Goal: Transaction & Acquisition: Purchase product/service

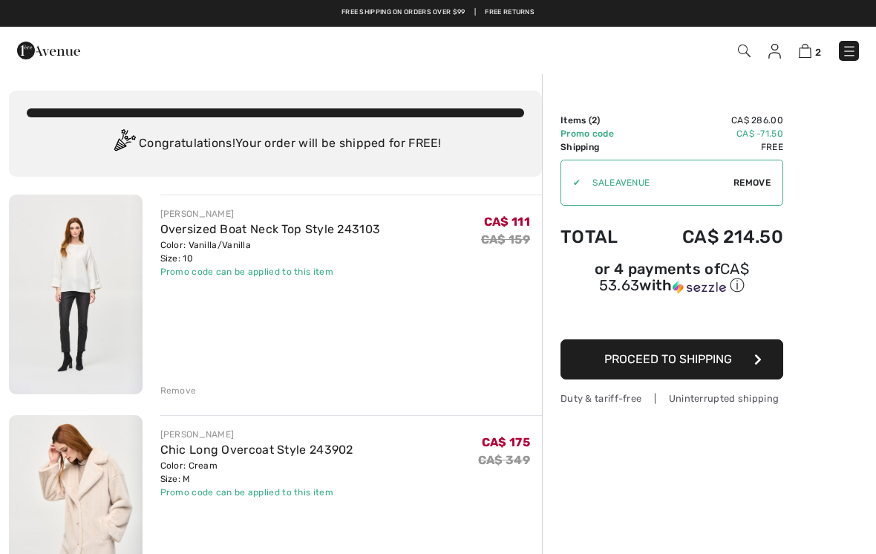
click at [845, 59] on img at bounding box center [849, 51] width 15 height 15
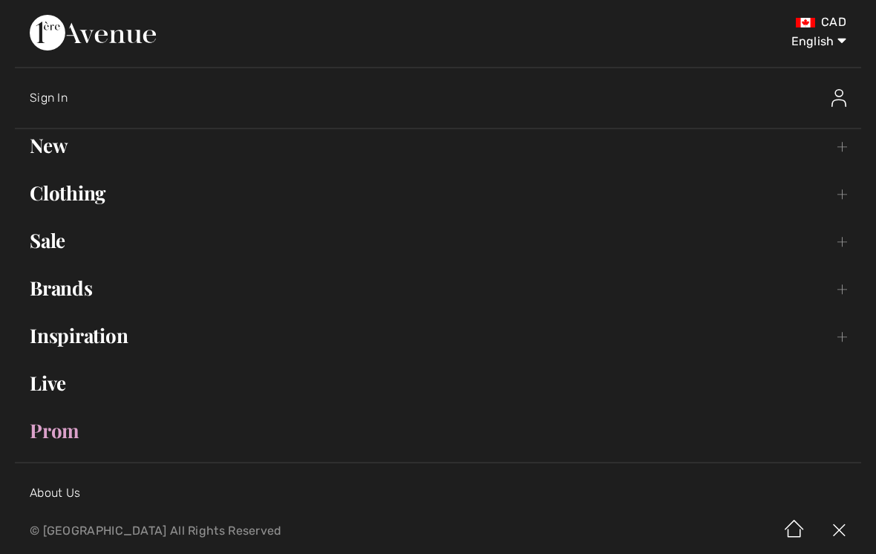
click at [96, 196] on link "Clothing Toggle submenu" at bounding box center [438, 193] width 846 height 33
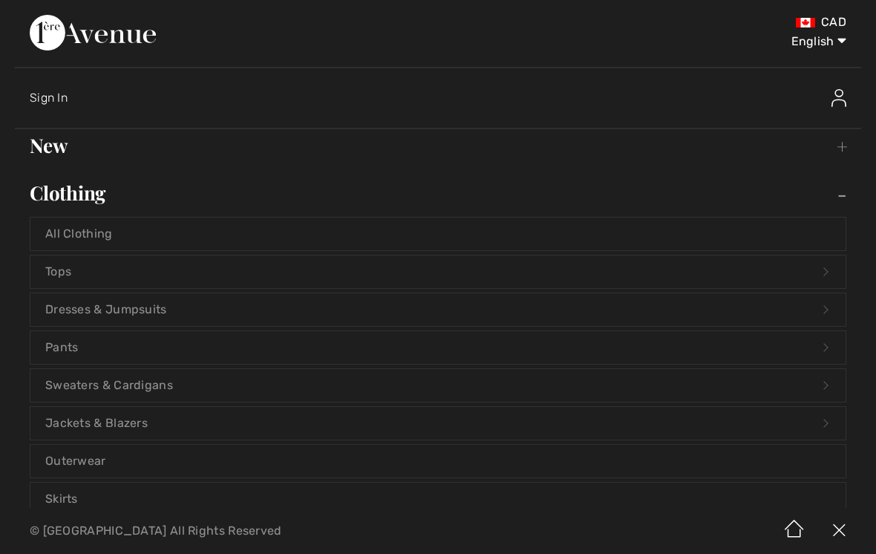
click at [122, 272] on link "Tops Open submenu" at bounding box center [437, 271] width 815 height 33
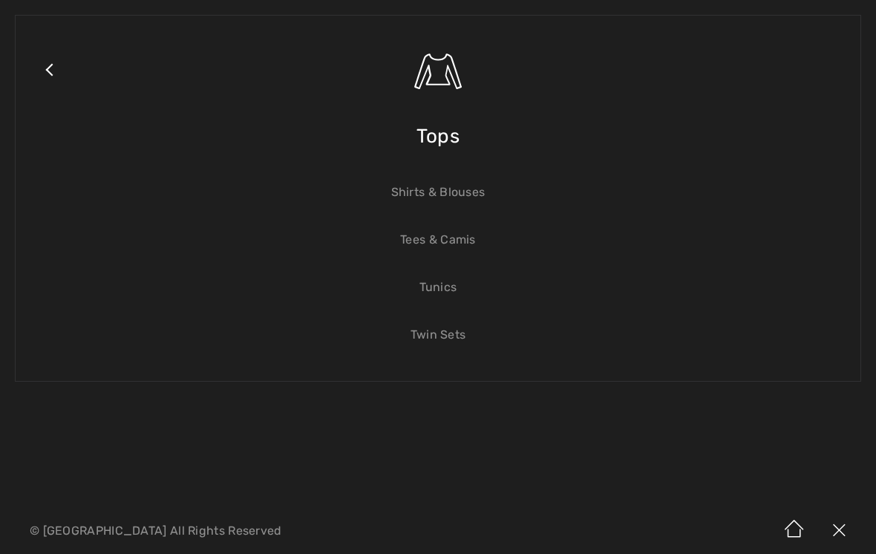
click at [55, 78] on link "Close submenu" at bounding box center [48, 88] width 37 height 116
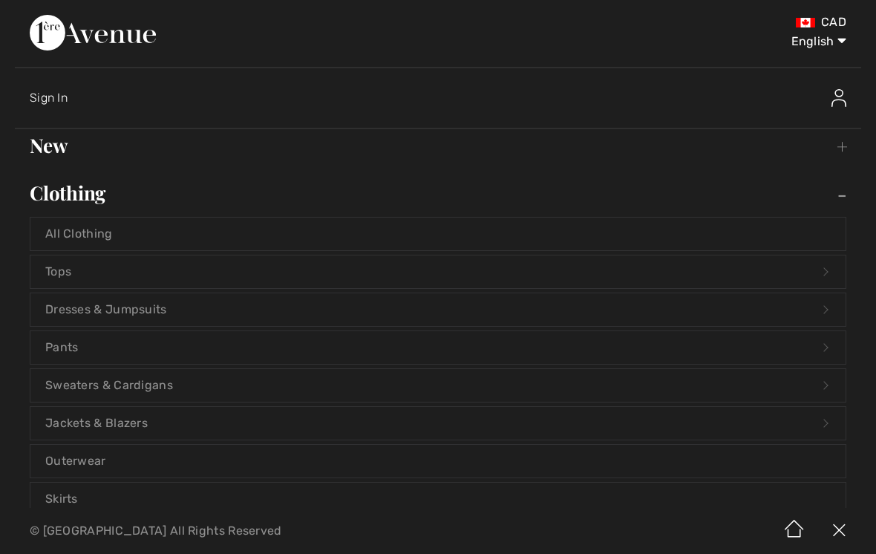
click at [66, 156] on link "New Toggle submenu" at bounding box center [438, 145] width 846 height 33
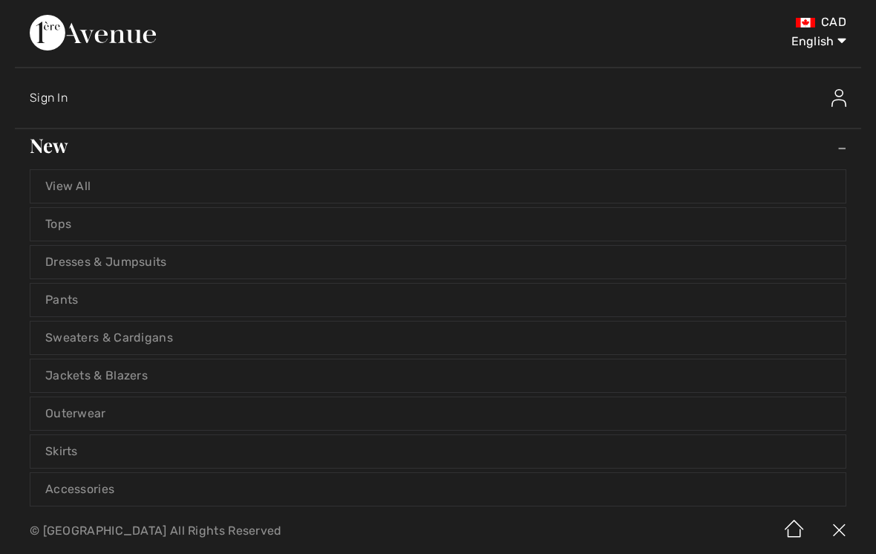
click at [156, 40] on img at bounding box center [93, 33] width 126 height 36
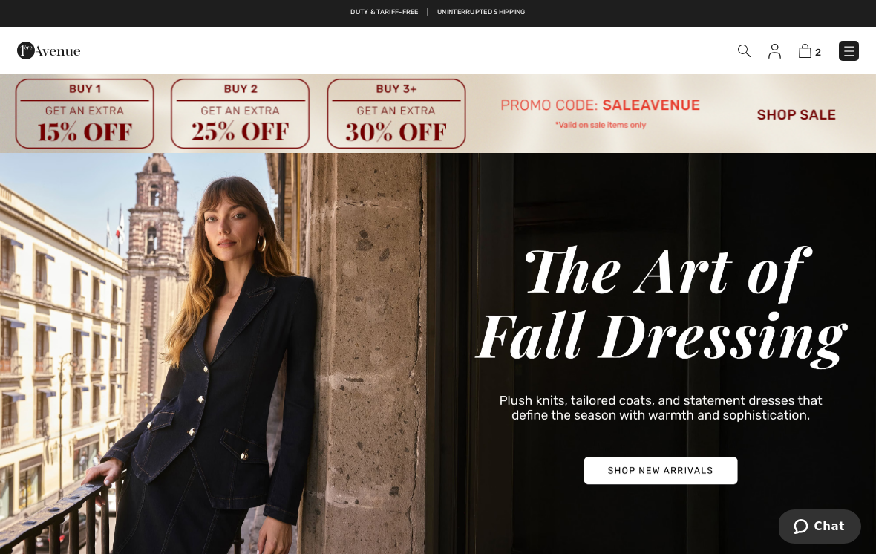
click at [673, 200] on img at bounding box center [438, 363] width 876 height 420
click at [739, 55] on img at bounding box center [744, 51] width 13 height 13
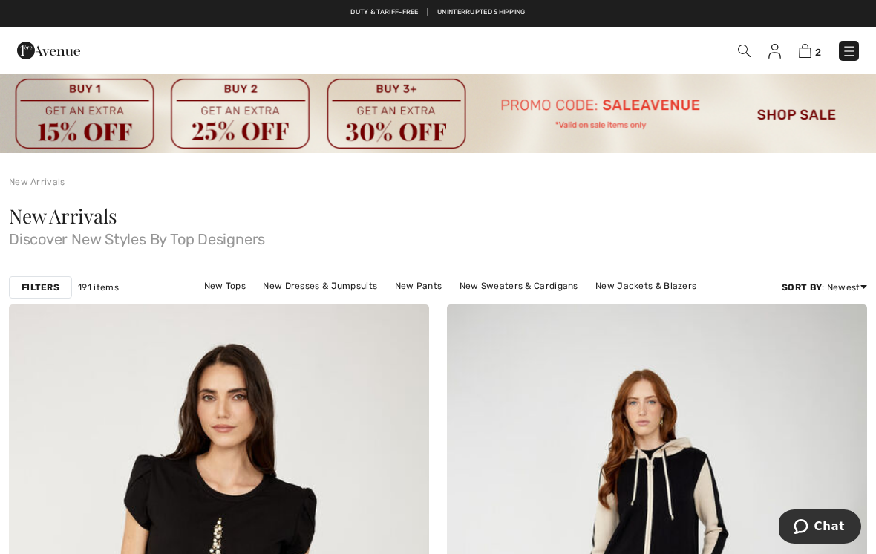
click at [122, 59] on div at bounding box center [186, 50] width 360 height 40
click at [744, 52] on img at bounding box center [744, 51] width 13 height 13
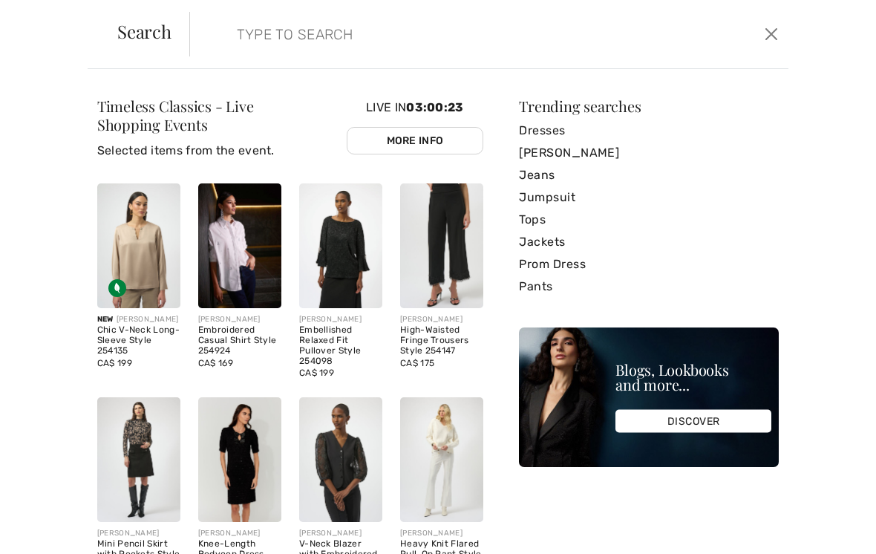
click at [249, 48] on input "search" at bounding box center [427, 34] width 402 height 45
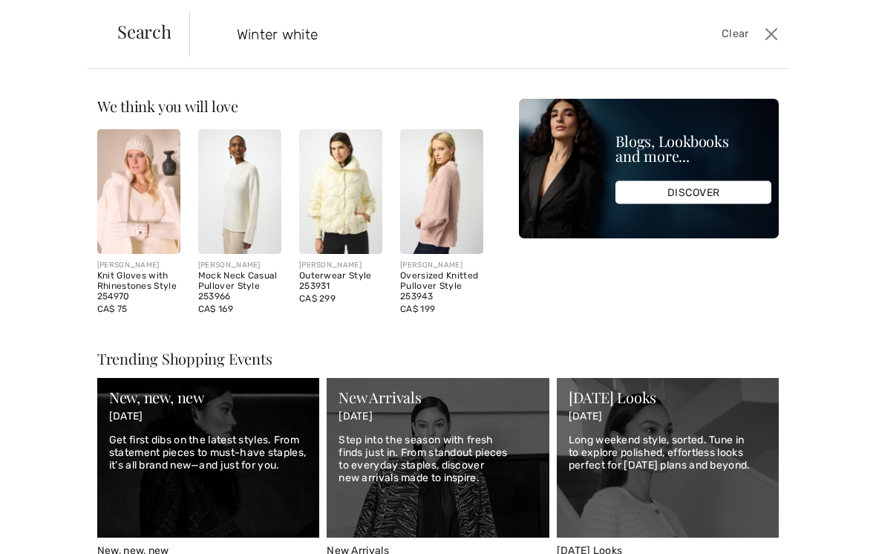
type input "Winter white"
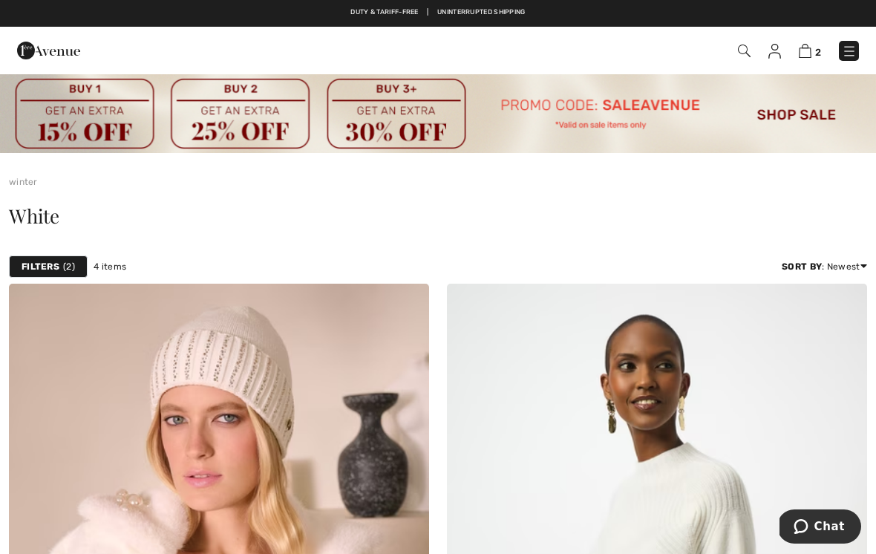
click at [855, 54] on img at bounding box center [849, 51] width 15 height 15
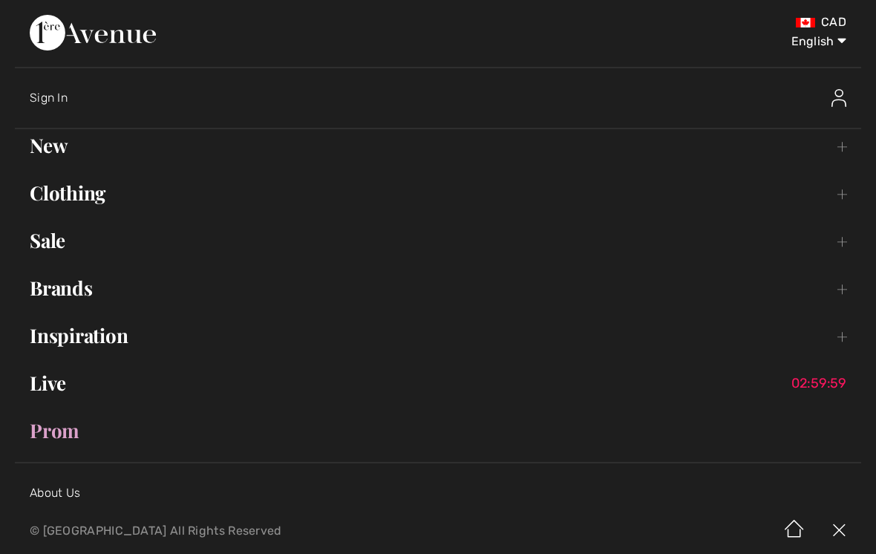
click at [103, 193] on link "Clothing Toggle submenu" at bounding box center [438, 193] width 846 height 33
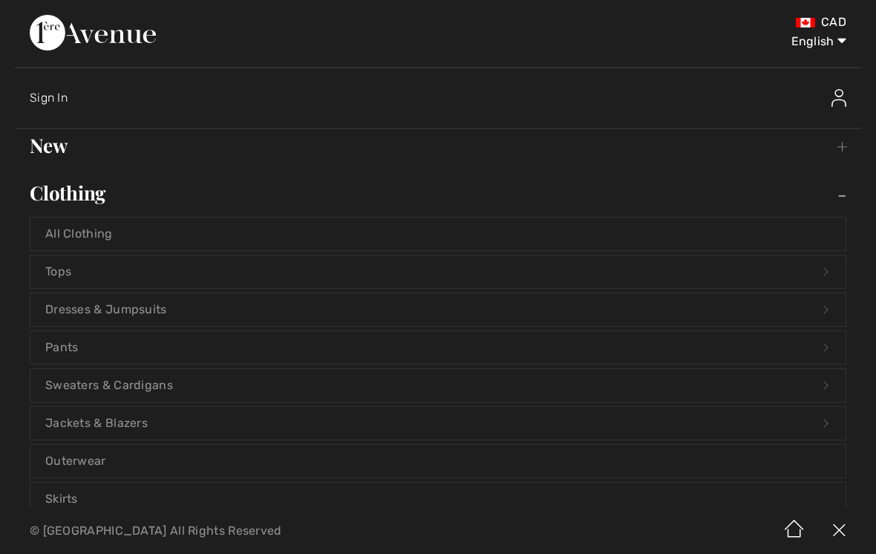
click at [108, 273] on link "Tops Open submenu" at bounding box center [437, 271] width 815 height 33
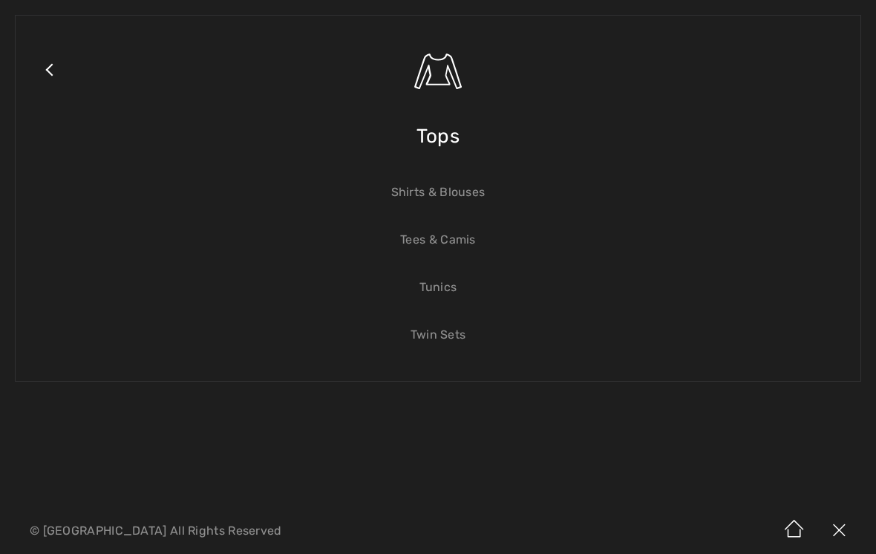
click at [447, 144] on span "Tops" at bounding box center [437, 136] width 43 height 53
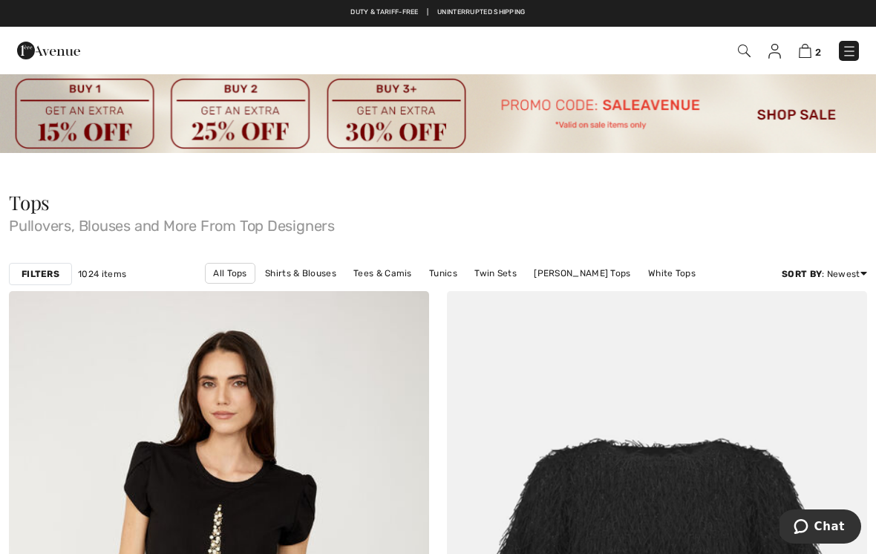
click at [56, 275] on strong "Filters" at bounding box center [41, 273] width 38 height 13
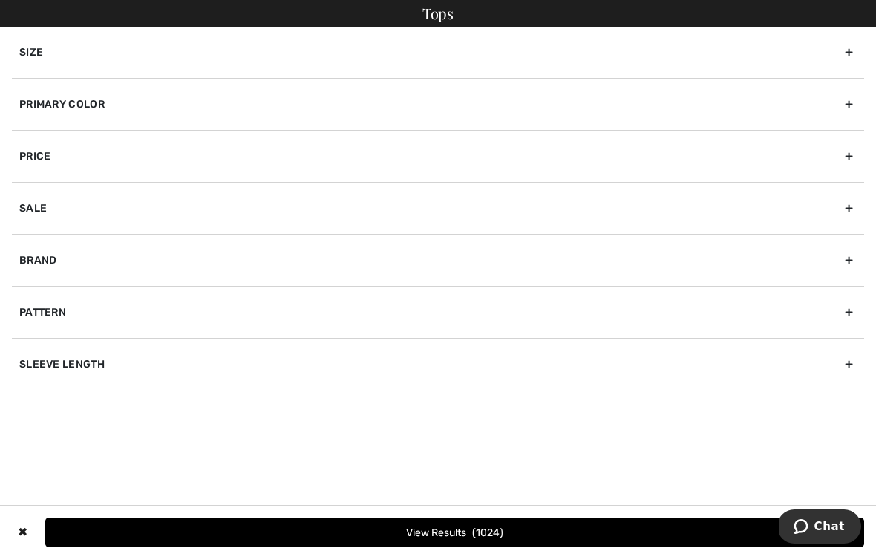
click at [183, 110] on div "Primary Color" at bounding box center [438, 104] width 852 height 52
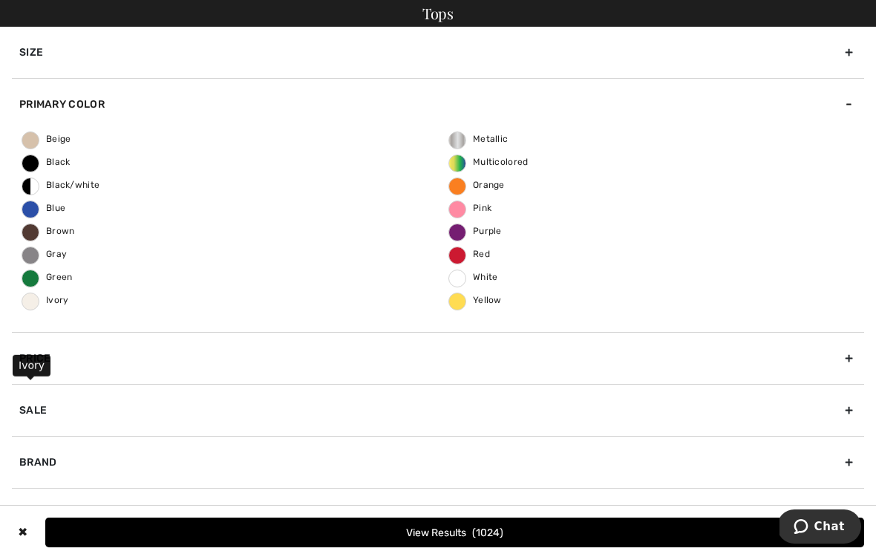
click at [49, 302] on span "Ivory" at bounding box center [45, 300] width 47 height 10
click at [0, 0] on input "Ivory" at bounding box center [0, 0] width 0 height 0
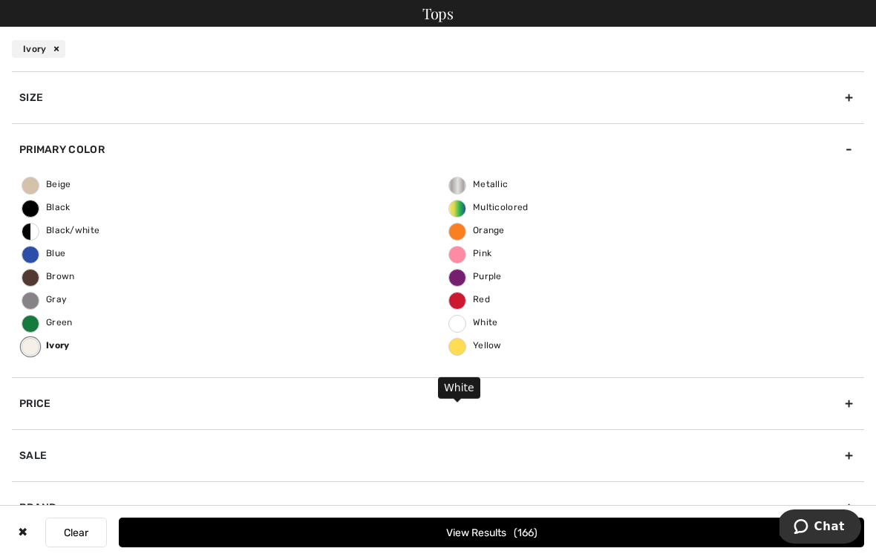
click at [491, 322] on span "White" at bounding box center [473, 322] width 49 height 10
click at [0, 0] on input "White" at bounding box center [0, 0] width 0 height 0
click at [517, 531] on button "View Results 201" at bounding box center [491, 532] width 745 height 30
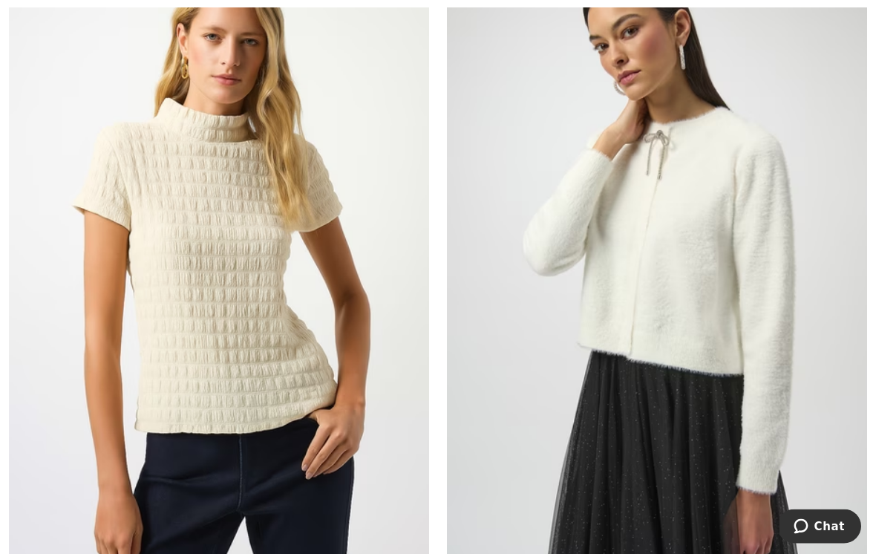
scroll to position [5471, 0]
click at [698, 319] on img at bounding box center [657, 262] width 420 height 630
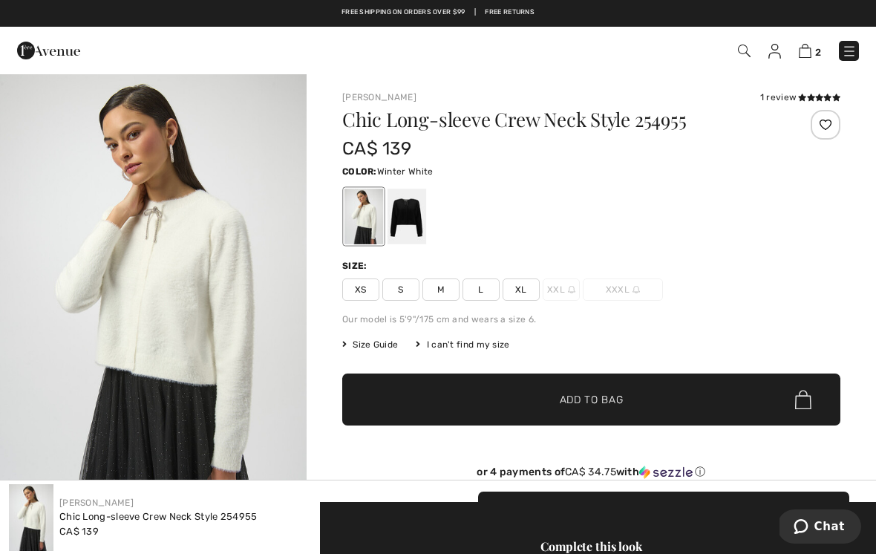
click at [481, 296] on span "L" at bounding box center [480, 289] width 37 height 22
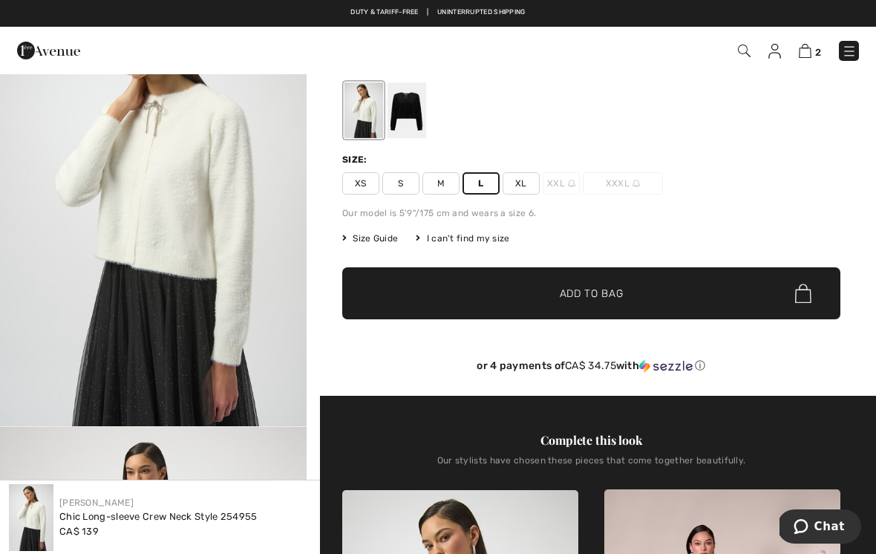
scroll to position [99, 0]
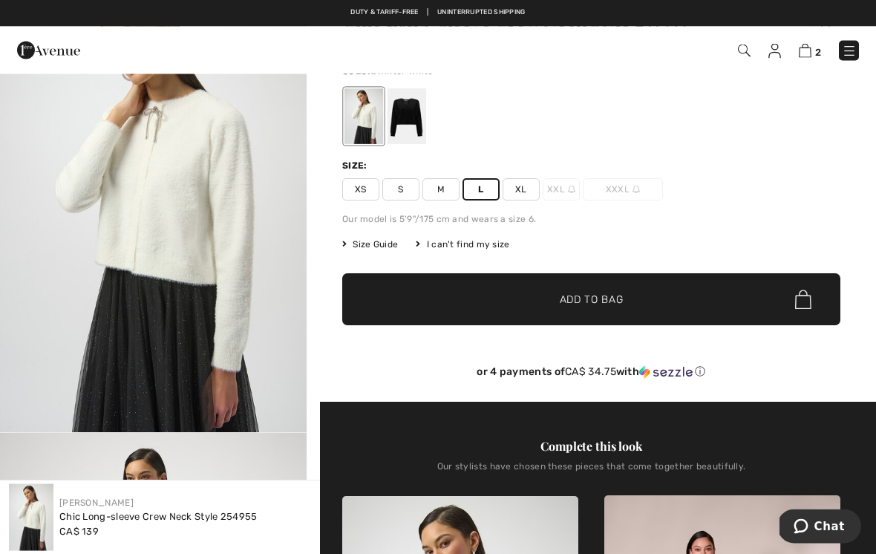
click at [670, 302] on span "✔ Added to Bag Add to Bag" at bounding box center [591, 300] width 498 height 52
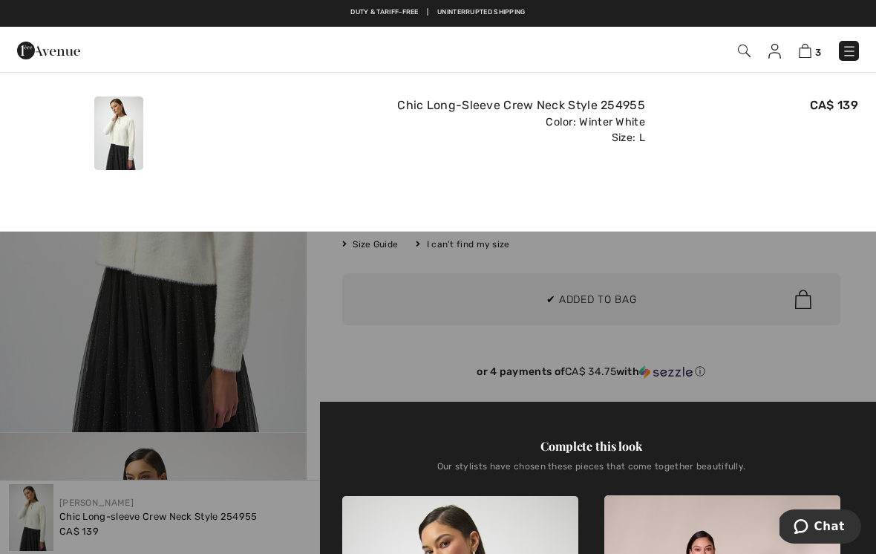
scroll to position [0, 0]
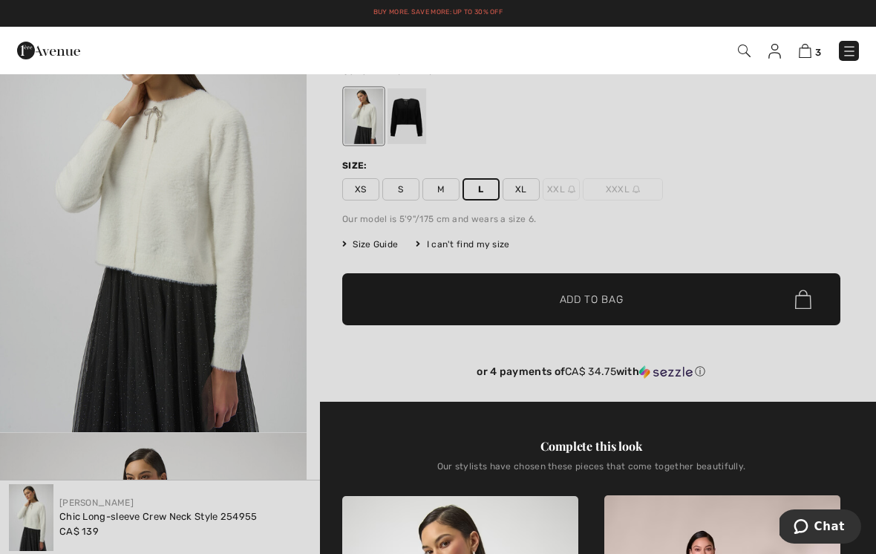
click at [803, 58] on img at bounding box center [805, 51] width 13 height 14
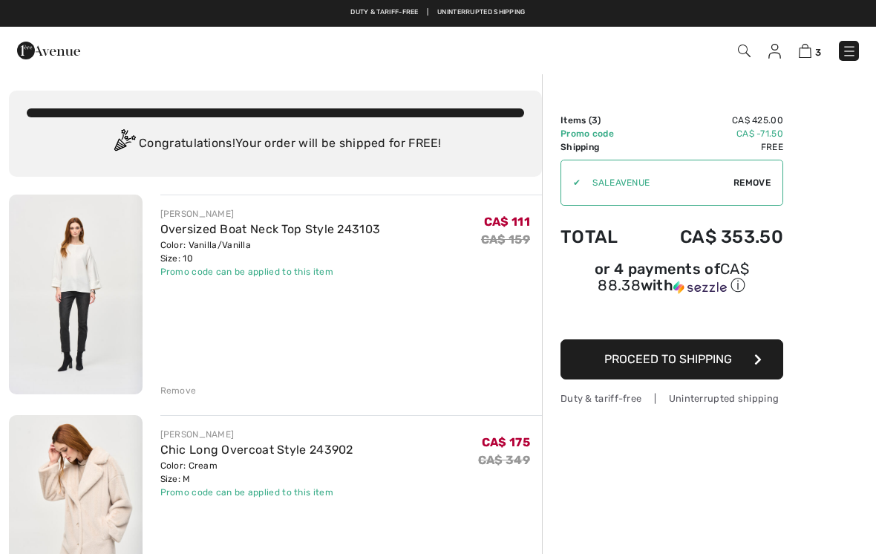
click at [756, 188] on span "Remove" at bounding box center [751, 182] width 37 height 13
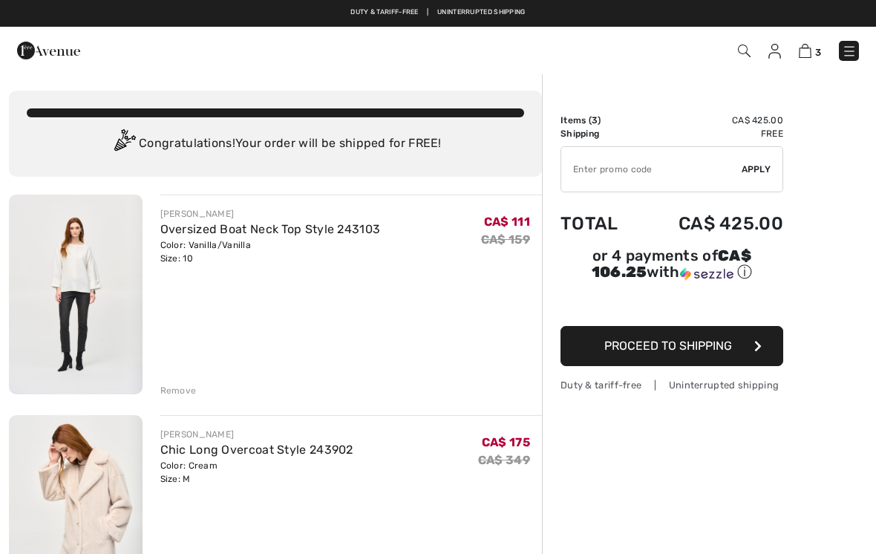
click at [584, 175] on input "TEXT" at bounding box center [651, 169] width 180 height 45
type input "LIVE10"
click at [759, 176] on div "✔ Apply Remove" at bounding box center [671, 169] width 223 height 46
click at [754, 174] on span "Apply" at bounding box center [756, 169] width 30 height 13
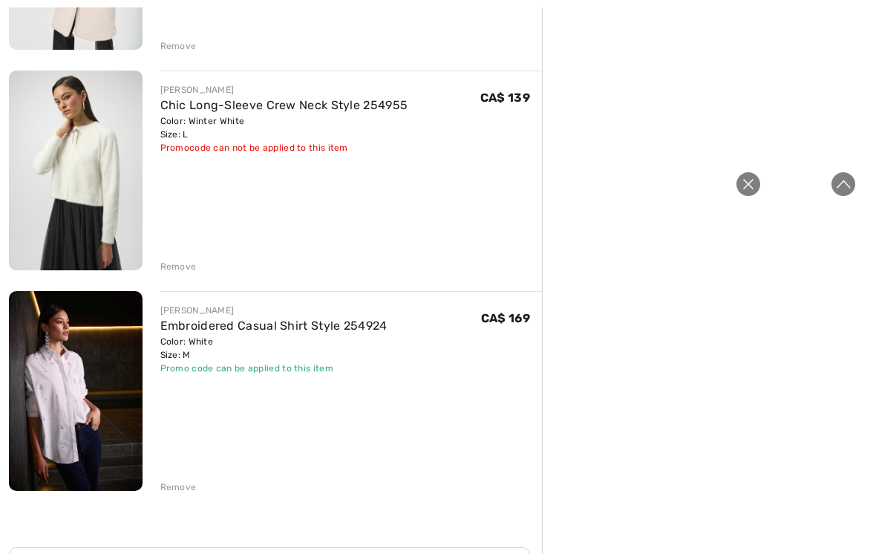
scroll to position [589, 0]
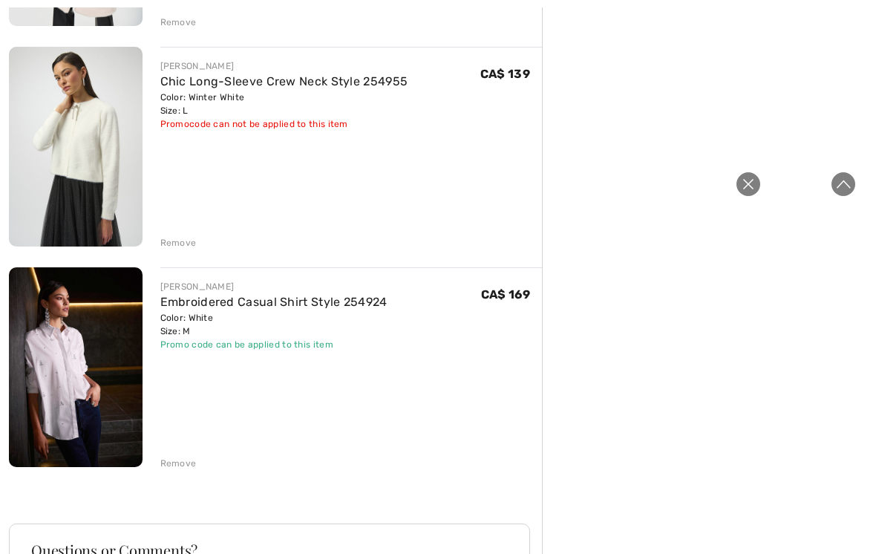
click at [239, 307] on link "Embroidered Casual Shirt Style 254924" at bounding box center [273, 302] width 227 height 14
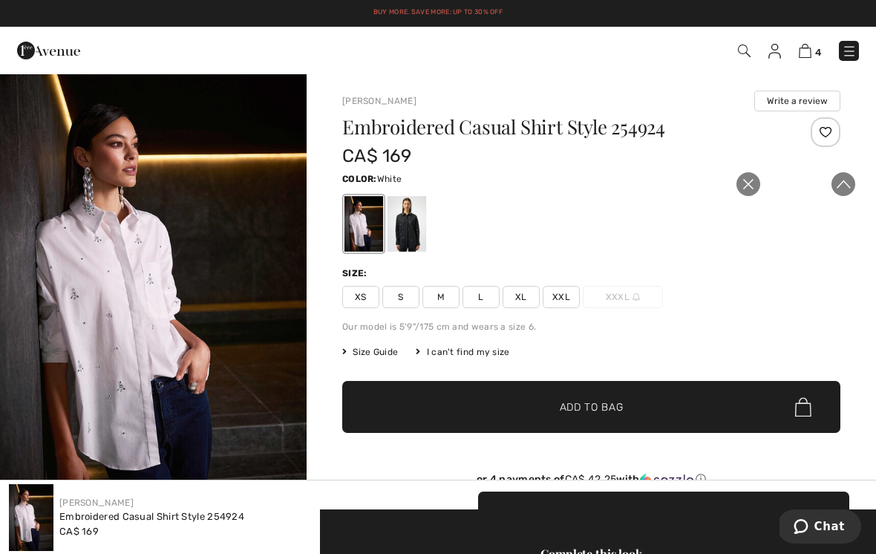
click at [147, 342] on img "1 / 6" at bounding box center [153, 303] width 307 height 460
click at [809, 56] on img at bounding box center [805, 51] width 13 height 14
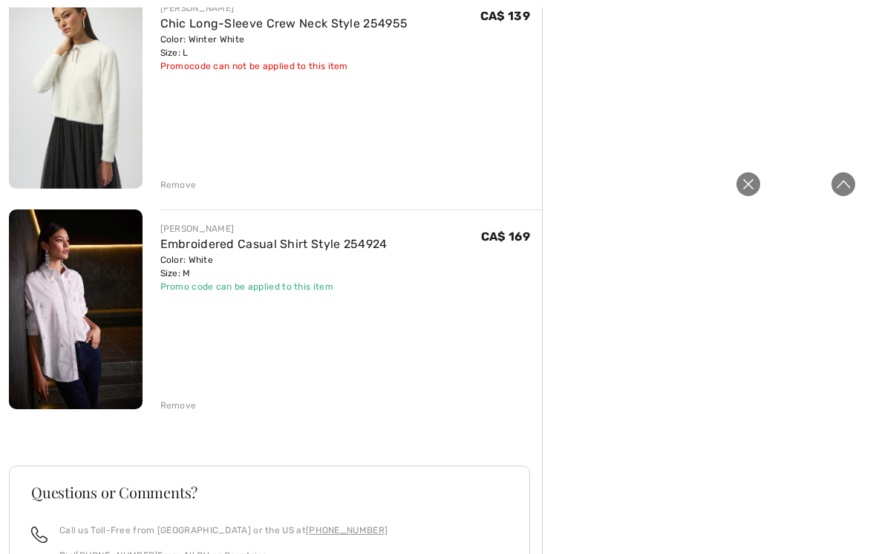
scroll to position [655, 0]
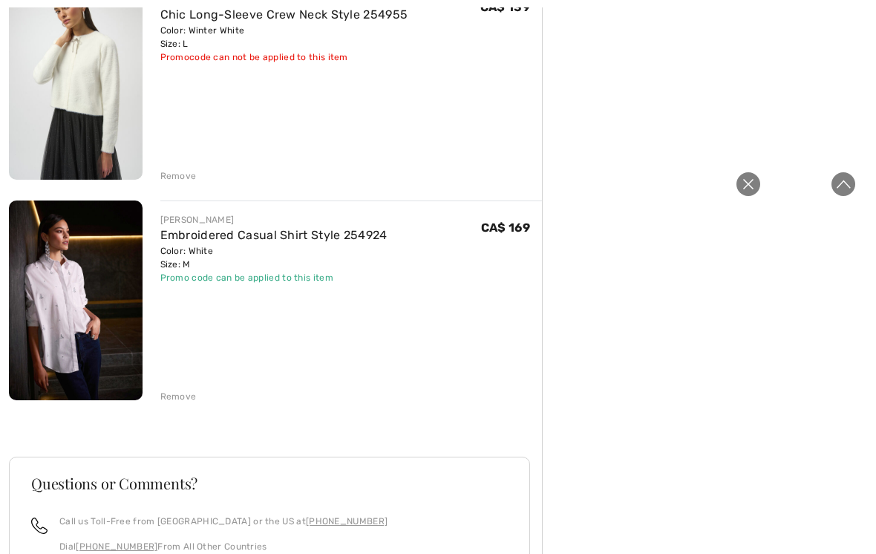
click at [188, 398] on div "Remove" at bounding box center [178, 396] width 36 height 13
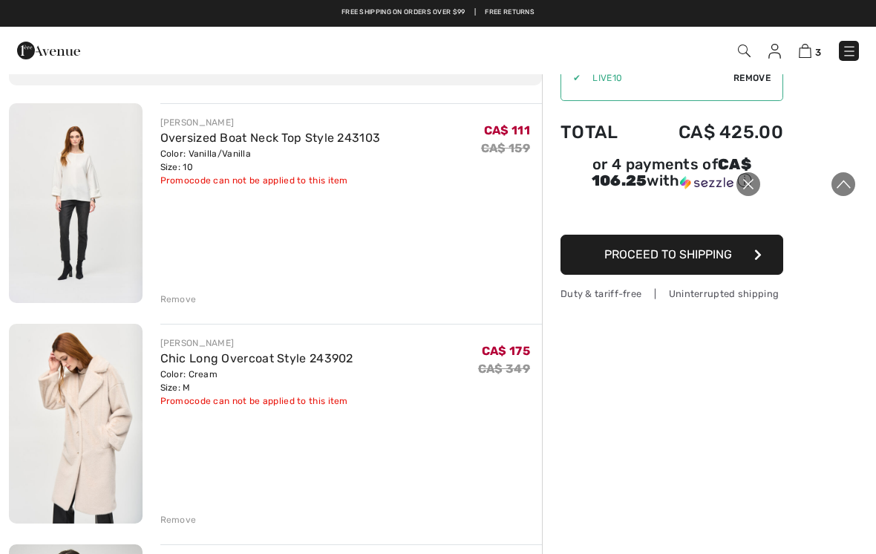
scroll to position [91, 0]
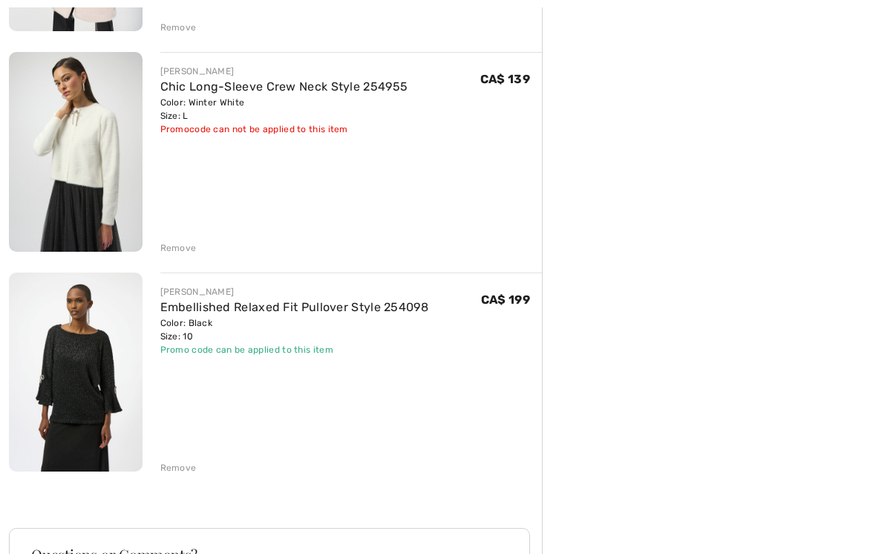
scroll to position [608, 0]
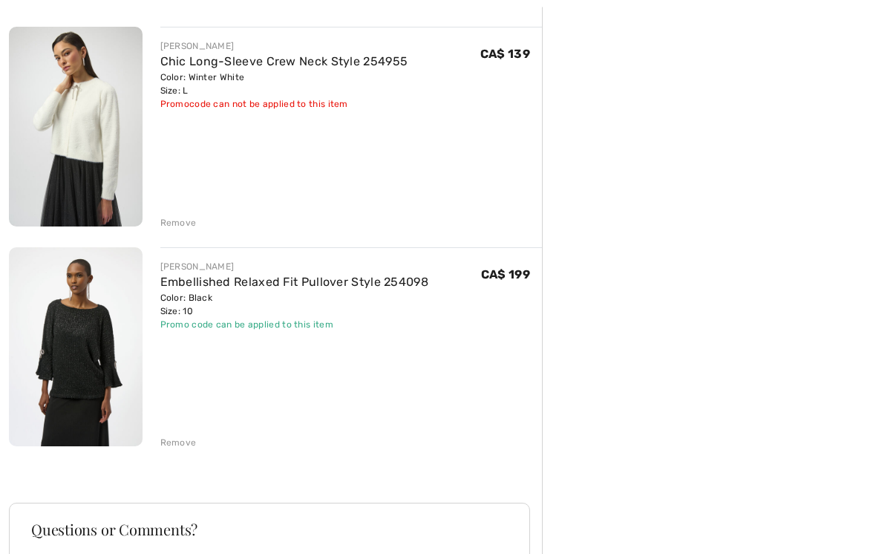
click at [362, 282] on link "Embellished Relaxed Fit Pullover Style 254098" at bounding box center [294, 282] width 269 height 14
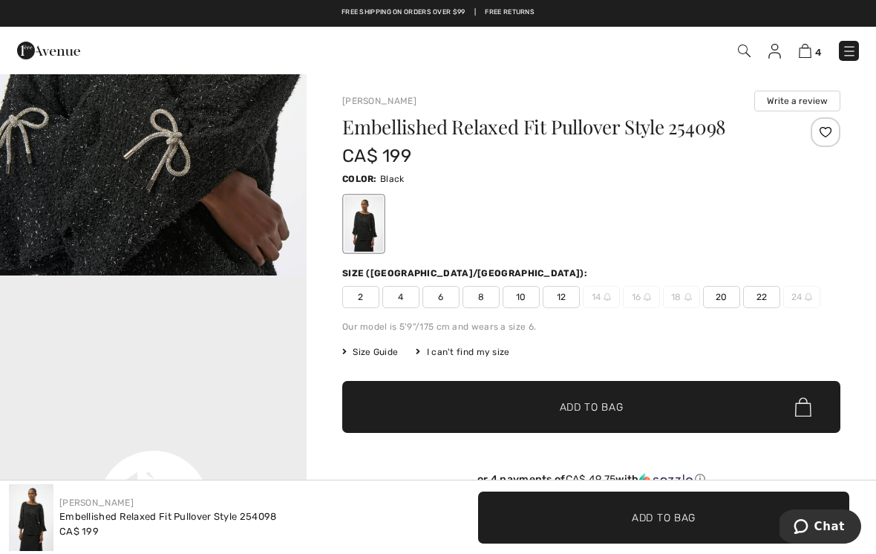
click at [798, 68] on div "4 Checkout" at bounding box center [438, 50] width 876 height 47
click at [808, 56] on img at bounding box center [805, 51] width 13 height 14
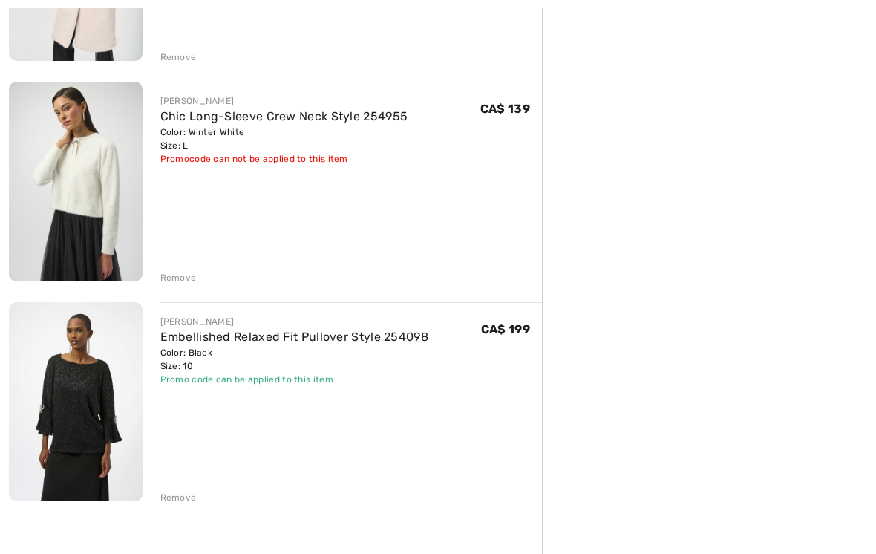
scroll to position [554, 0]
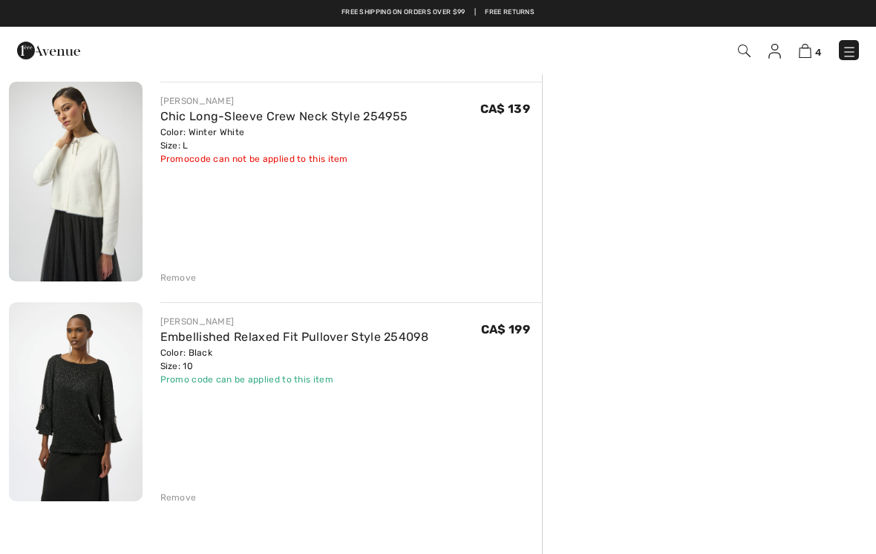
click at [188, 498] on div "Remove" at bounding box center [178, 497] width 36 height 13
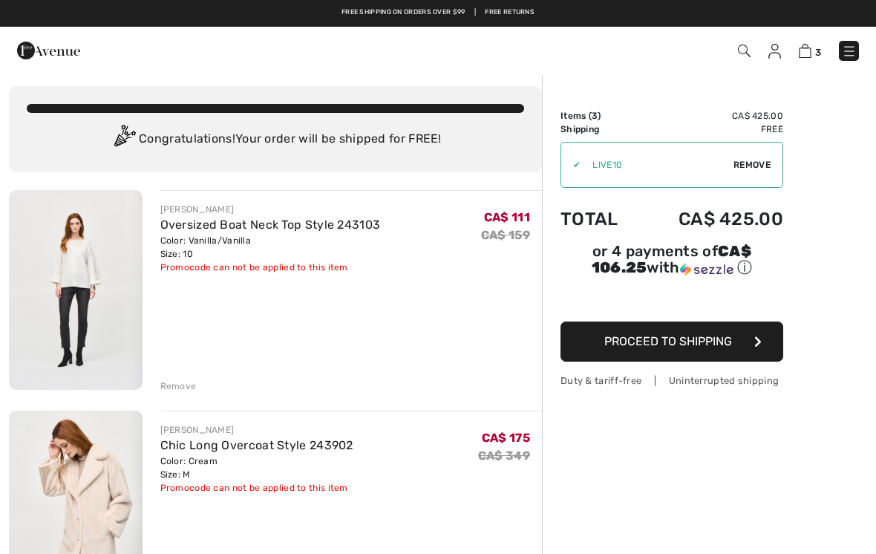
scroll to position [0, 0]
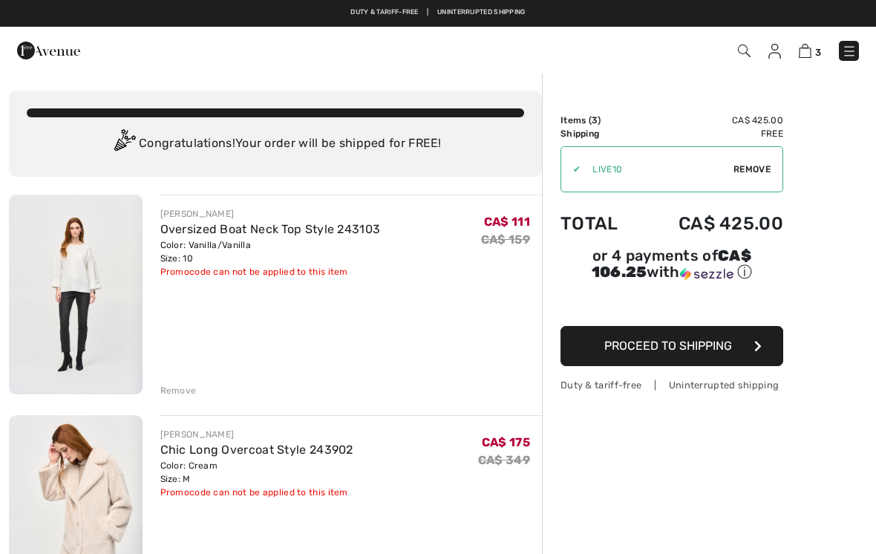
click at [749, 177] on div "✔ Apply Remove" at bounding box center [671, 169] width 223 height 46
click at [747, 172] on span "Remove" at bounding box center [751, 169] width 37 height 13
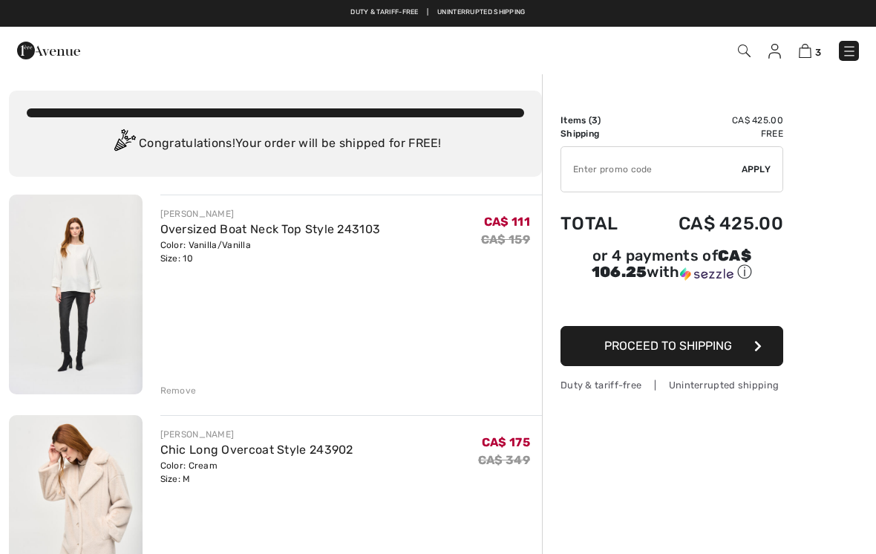
click at [587, 174] on input "TEXT" at bounding box center [651, 169] width 180 height 45
type input "SALEAVENUE"
click at [759, 173] on span "Apply" at bounding box center [756, 169] width 30 height 13
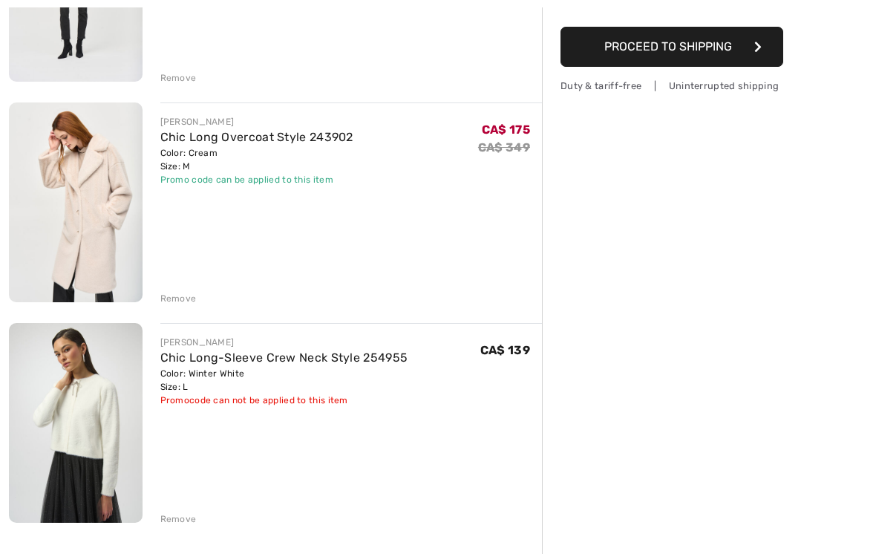
scroll to position [322, 0]
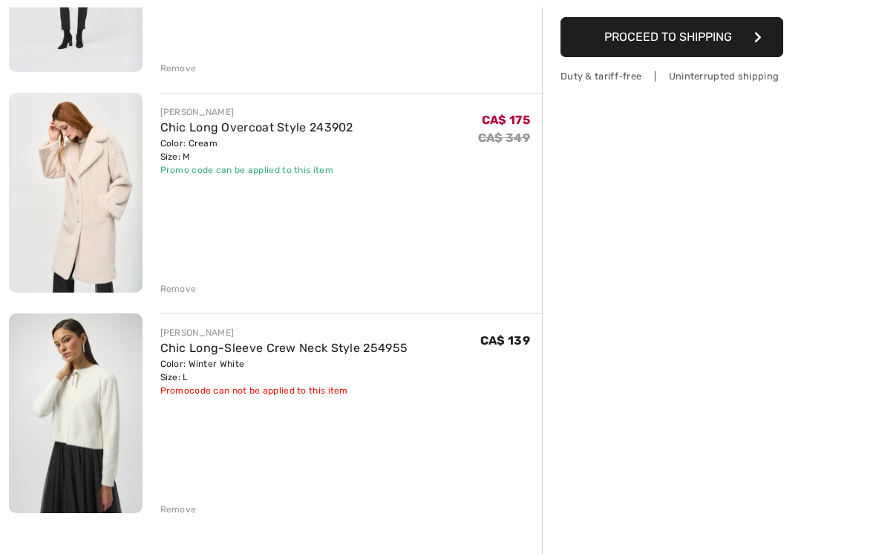
click at [193, 509] on div "Remove" at bounding box center [178, 508] width 36 height 13
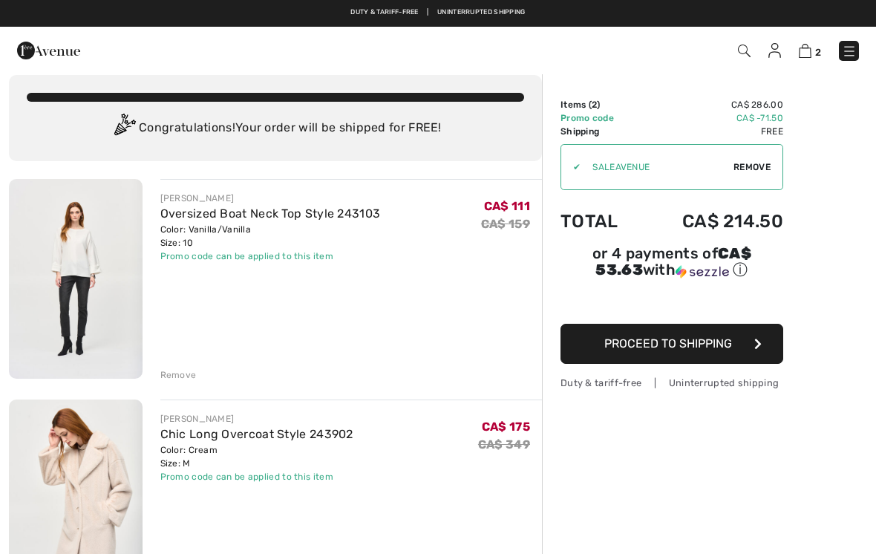
scroll to position [0, 0]
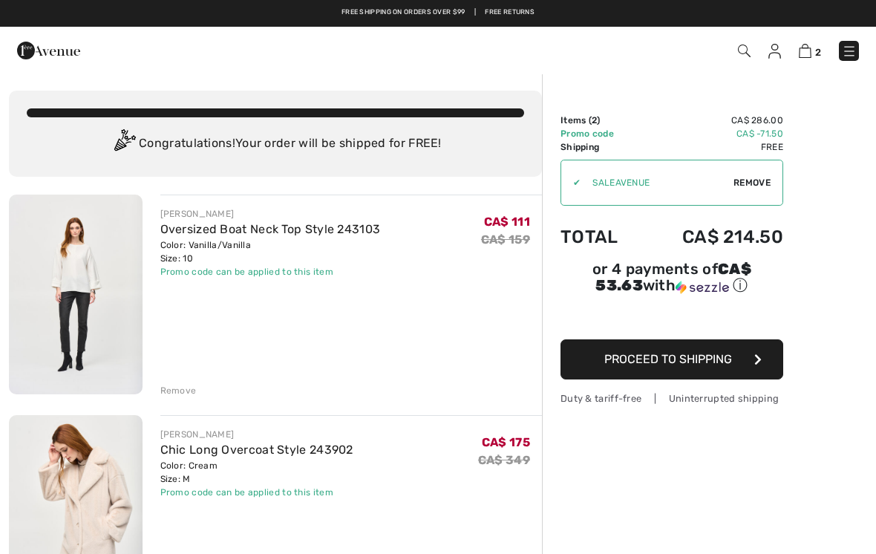
click at [315, 235] on link "Oversized Boat Neck Top Style 243103" at bounding box center [270, 229] width 220 height 14
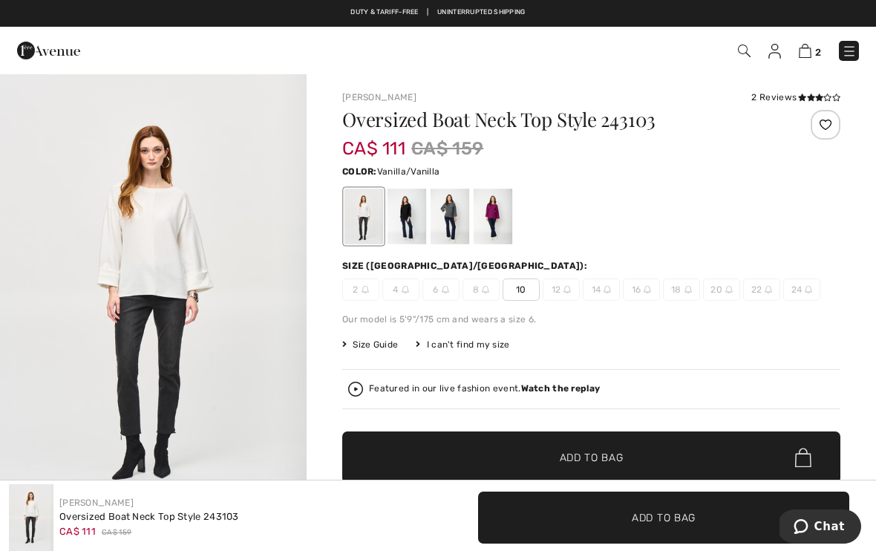
click at [168, 270] on img "1 / 5" at bounding box center [153, 302] width 307 height 459
